Goal: Task Accomplishment & Management: Manage account settings

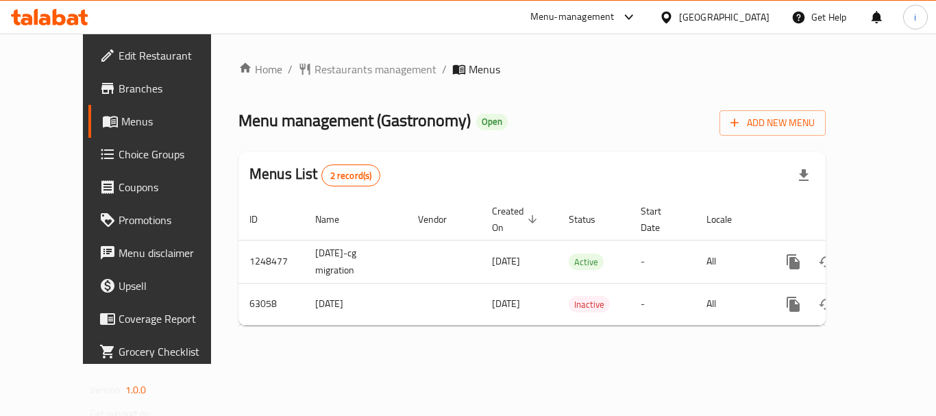
click at [118, 61] on span "Edit Restaurant" at bounding box center [173, 55] width 110 height 16
click at [314, 76] on span "Restaurants management" at bounding box center [375, 69] width 122 height 16
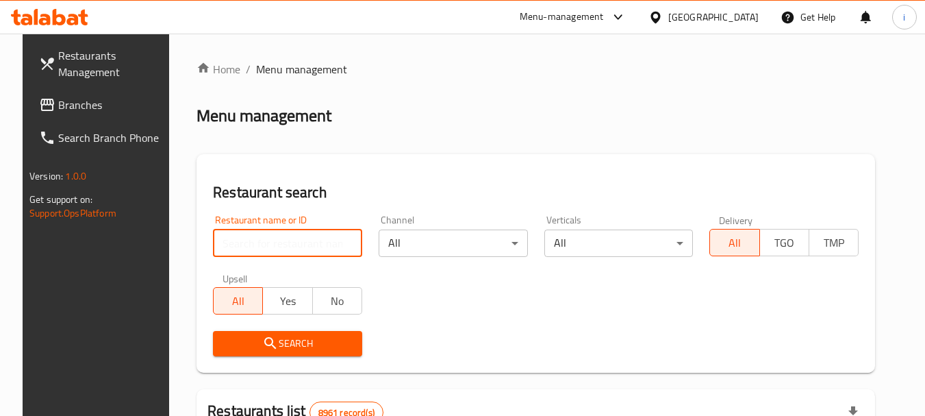
paste input "600031"
type input "600031"
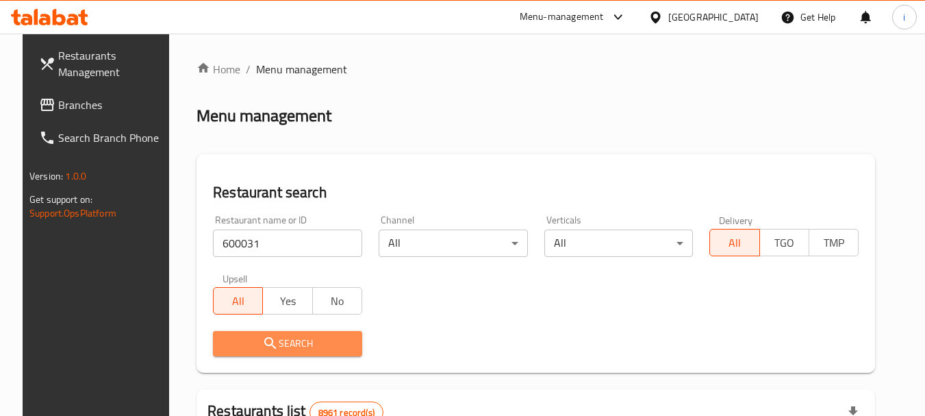
click at [224, 345] on span "Search" at bounding box center [287, 343] width 127 height 17
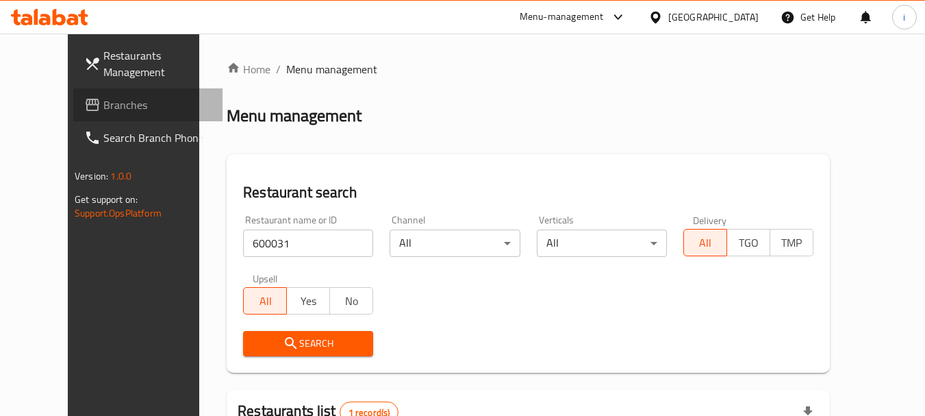
click at [103, 101] on span "Branches" at bounding box center [157, 105] width 108 height 16
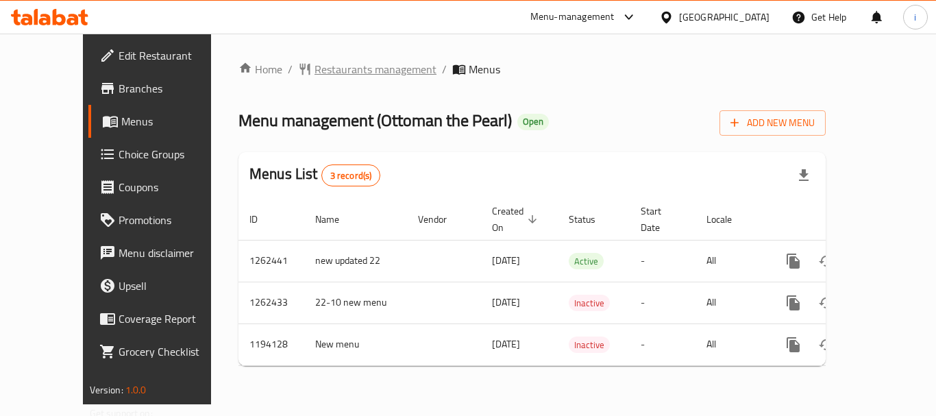
click at [314, 69] on span "Restaurants management" at bounding box center [375, 69] width 122 height 16
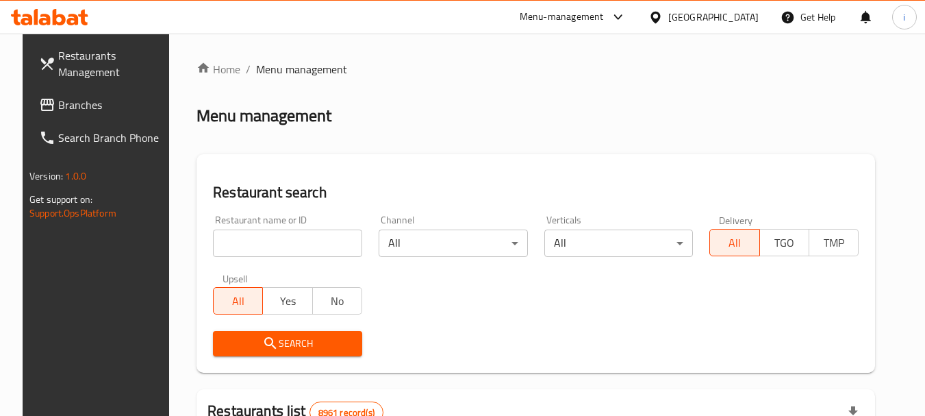
click at [285, 256] on input "search" at bounding box center [287, 242] width 149 height 27
paste input "713366"
type input "713366"
click at [292, 345] on span "Search" at bounding box center [287, 343] width 127 height 17
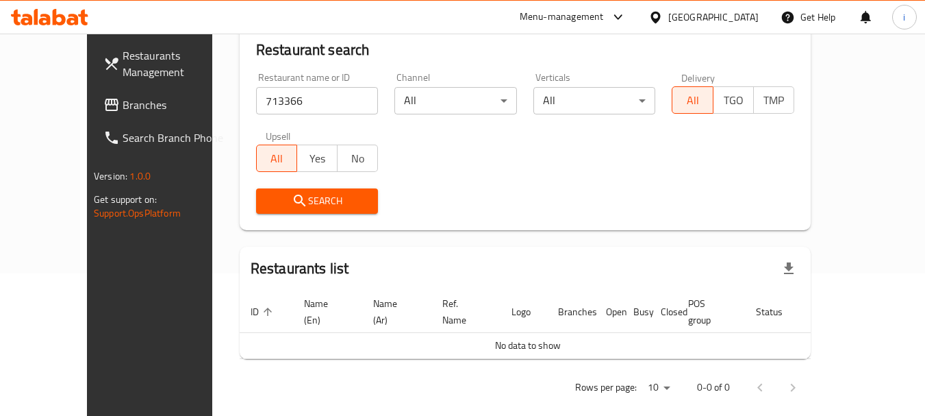
scroll to position [144, 0]
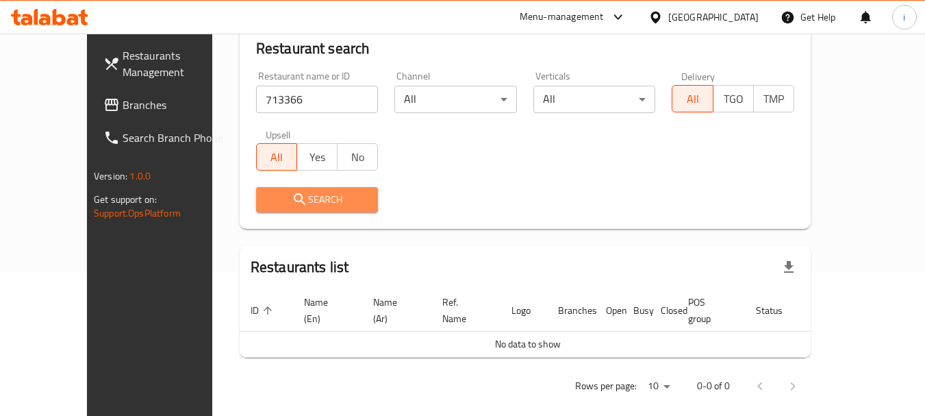
click at [303, 203] on span "Search" at bounding box center [317, 199] width 101 height 17
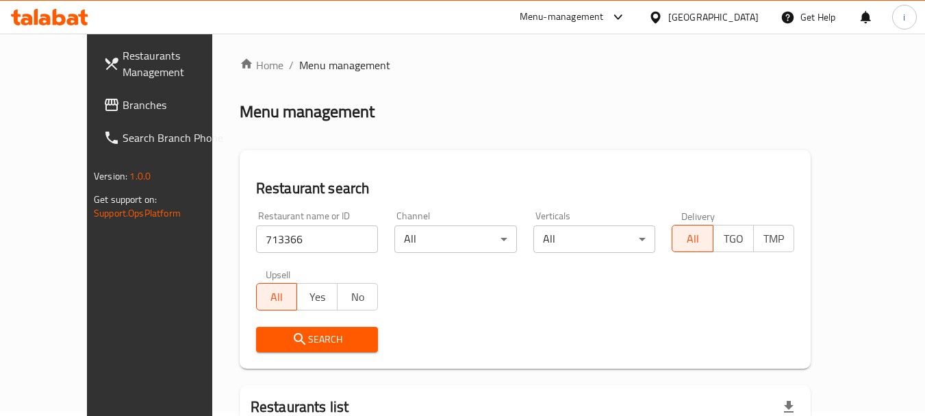
scroll to position [0, 0]
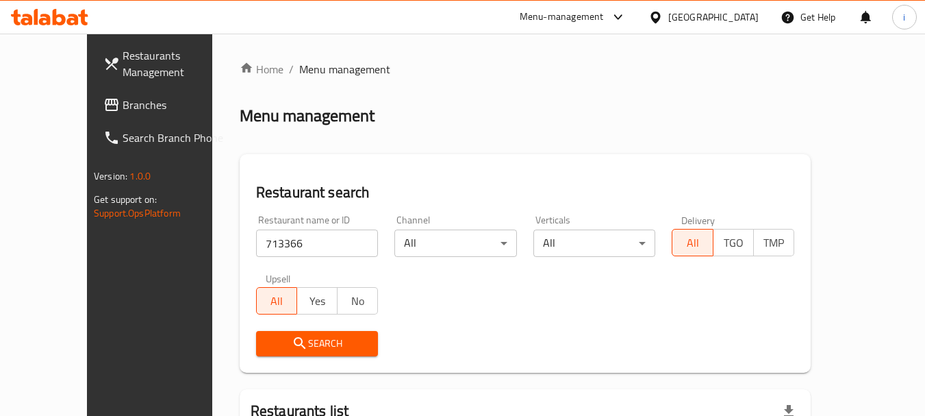
click at [123, 101] on span "Branches" at bounding box center [177, 105] width 108 height 16
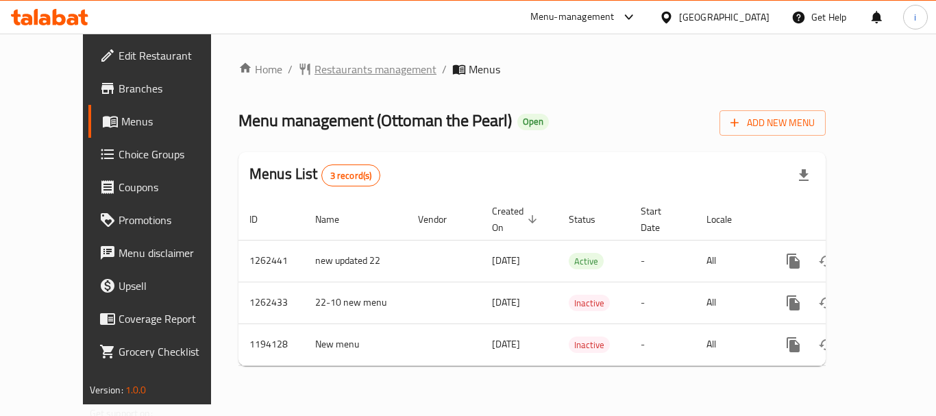
click at [314, 75] on span "Restaurants management" at bounding box center [375, 69] width 122 height 16
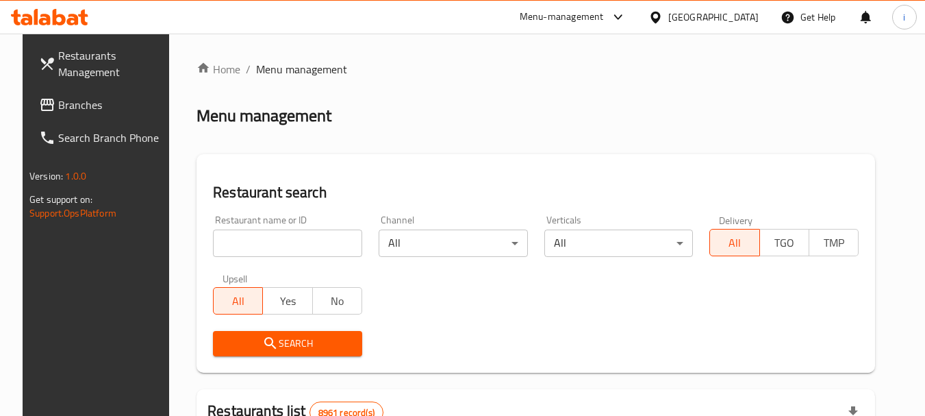
click at [253, 240] on input "search" at bounding box center [287, 242] width 149 height 27
paste input "667692"
type input "667692"
click at [238, 343] on span "Search" at bounding box center [287, 343] width 127 height 17
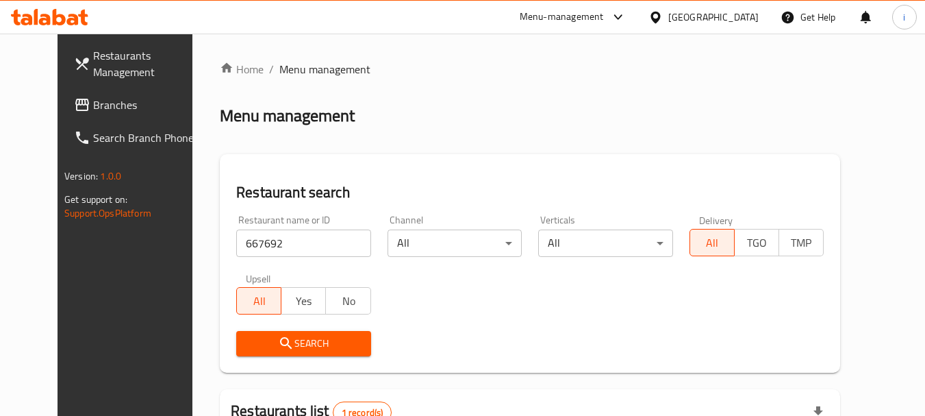
click at [93, 103] on span "Branches" at bounding box center [147, 105] width 108 height 16
